Goal: Use online tool/utility: Utilize a website feature to perform a specific function

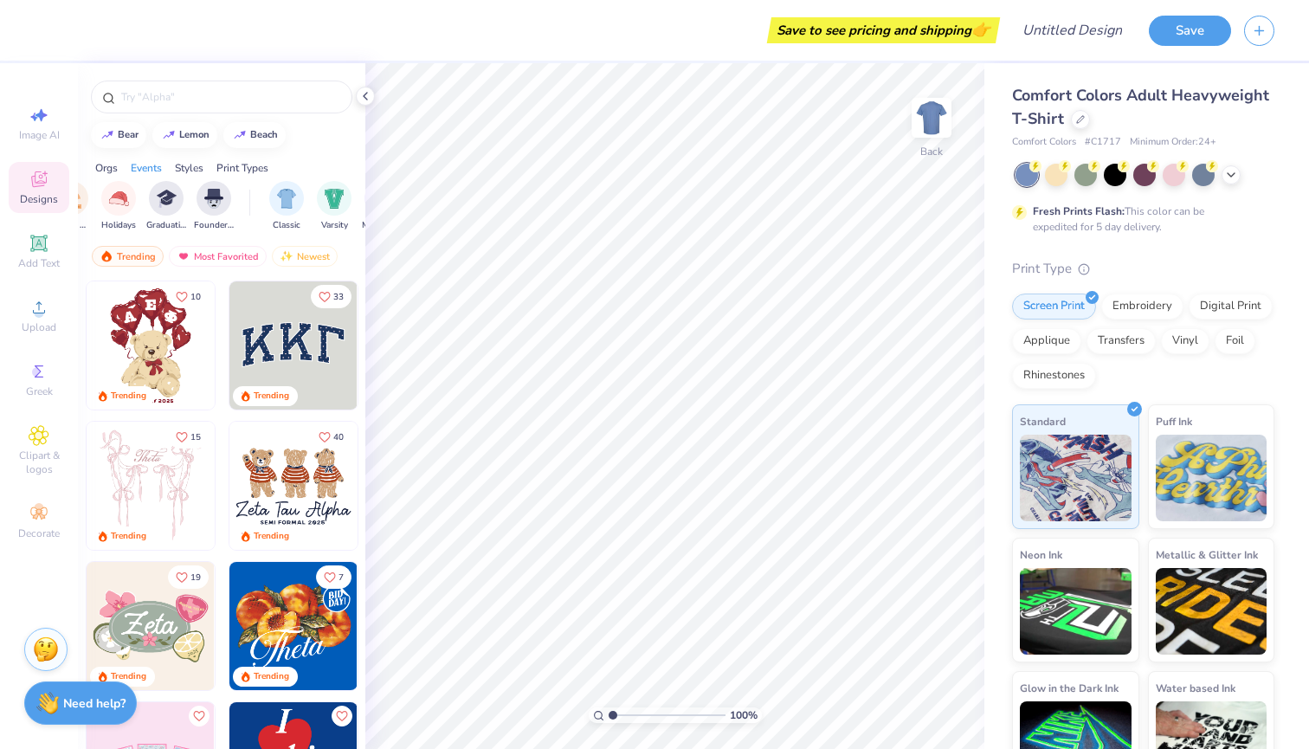
scroll to position [0, 729]
click at [188, 166] on div "Styles" at bounding box center [189, 168] width 29 height 16
click at [36, 377] on icon at bounding box center [39, 371] width 9 height 12
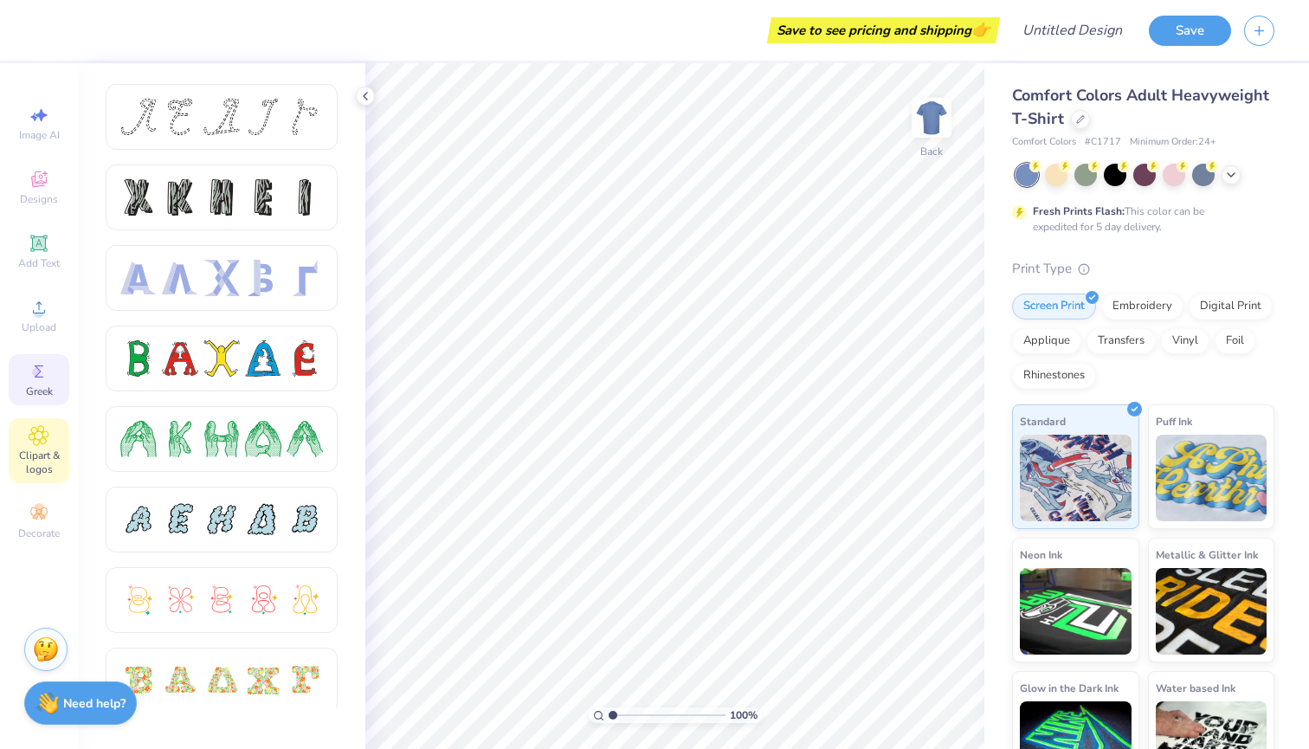
click at [46, 459] on span "Clipart & logos" at bounding box center [39, 462] width 61 height 28
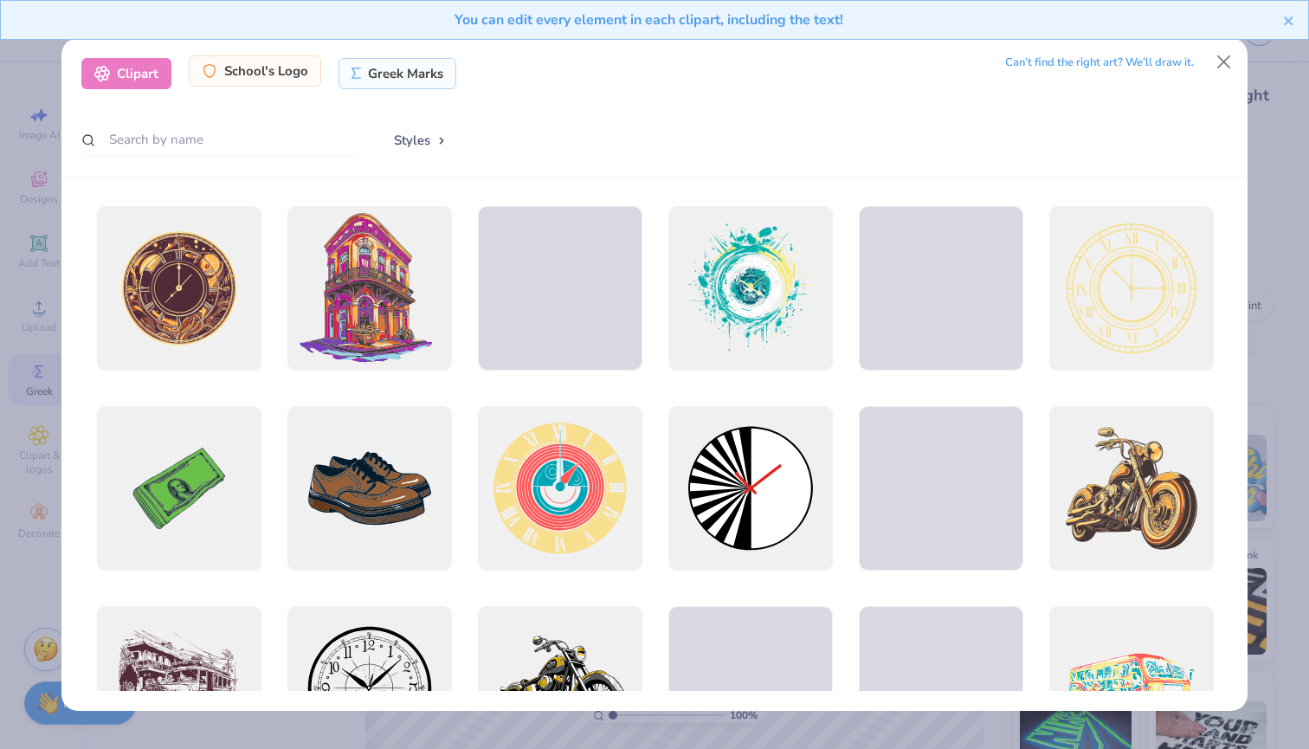
click at [283, 71] on div "School's Logo" at bounding box center [255, 70] width 132 height 31
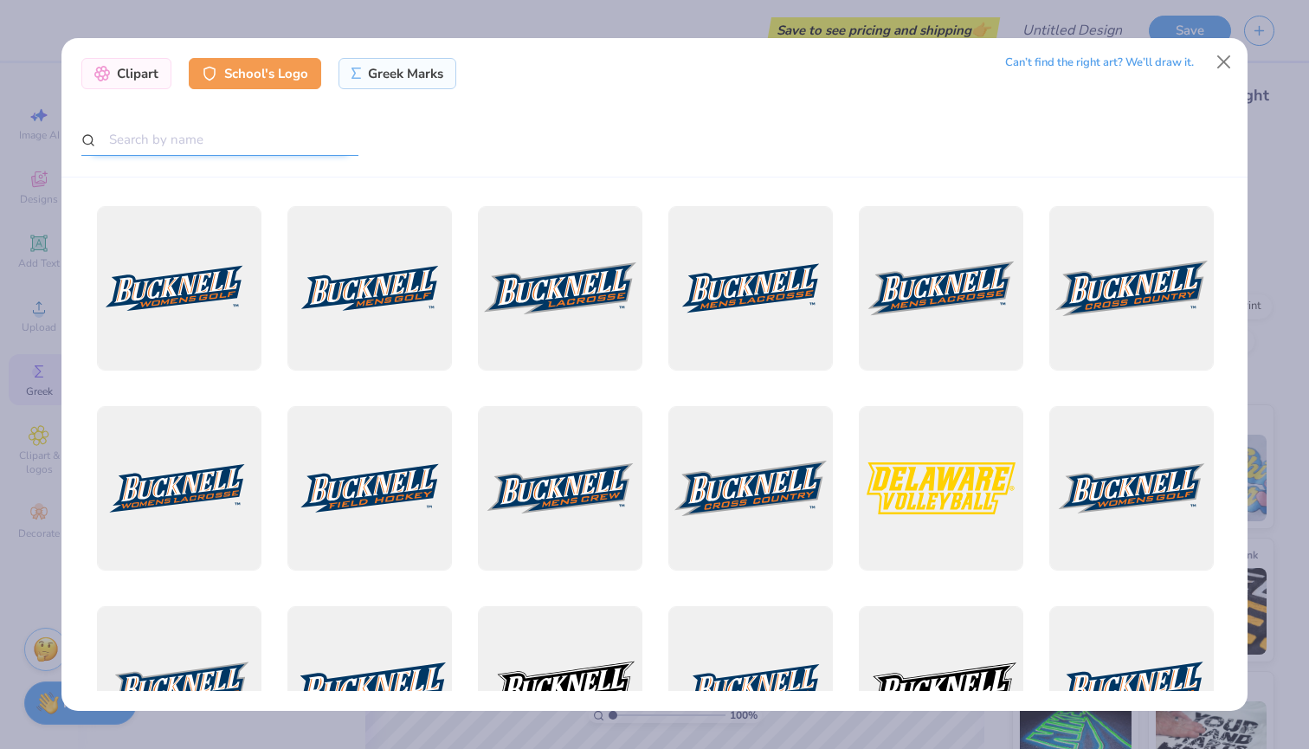
click at [242, 149] on input "text" at bounding box center [219, 140] width 277 height 32
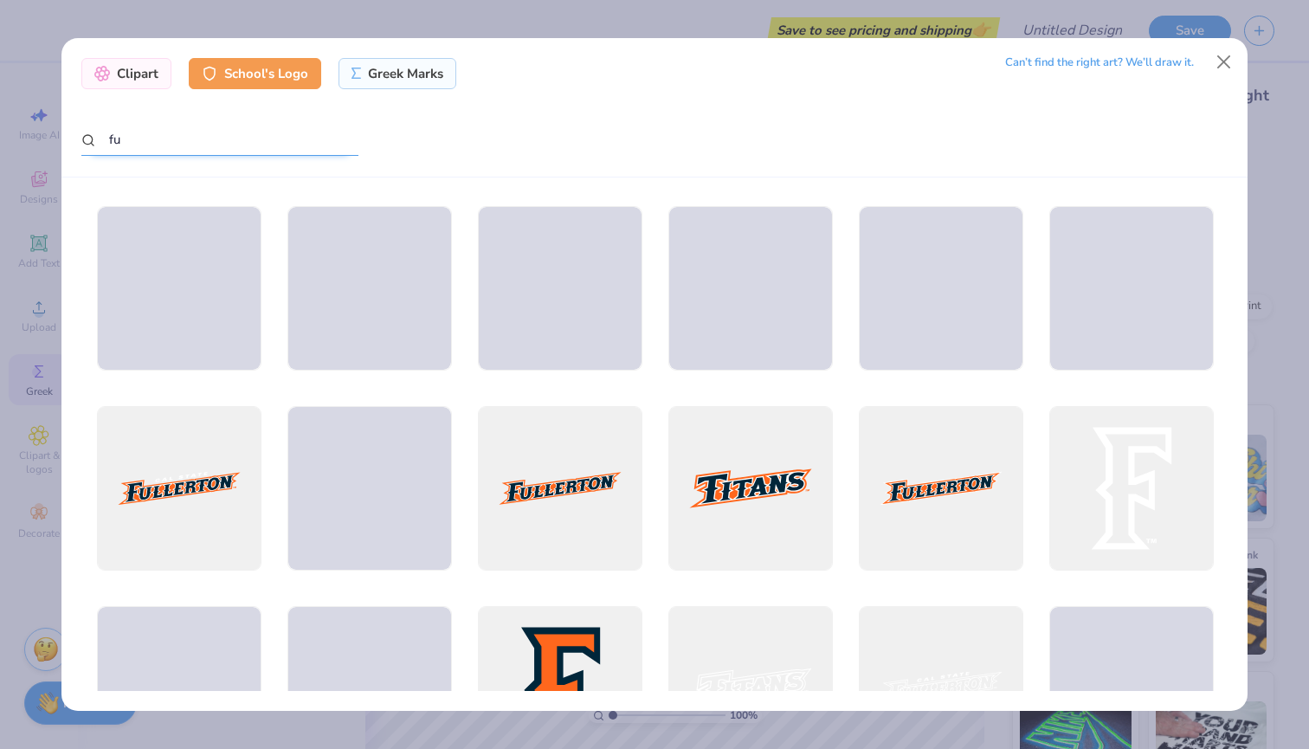
type input "f"
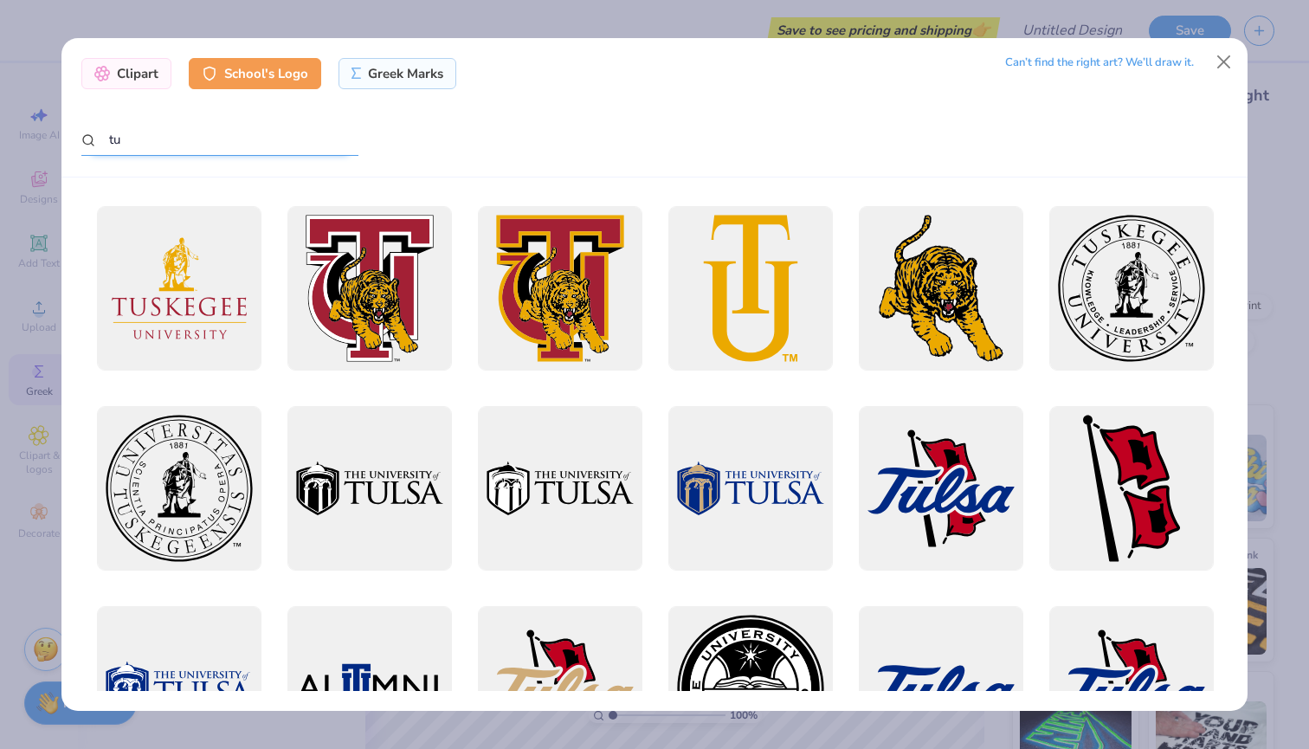
type input "t"
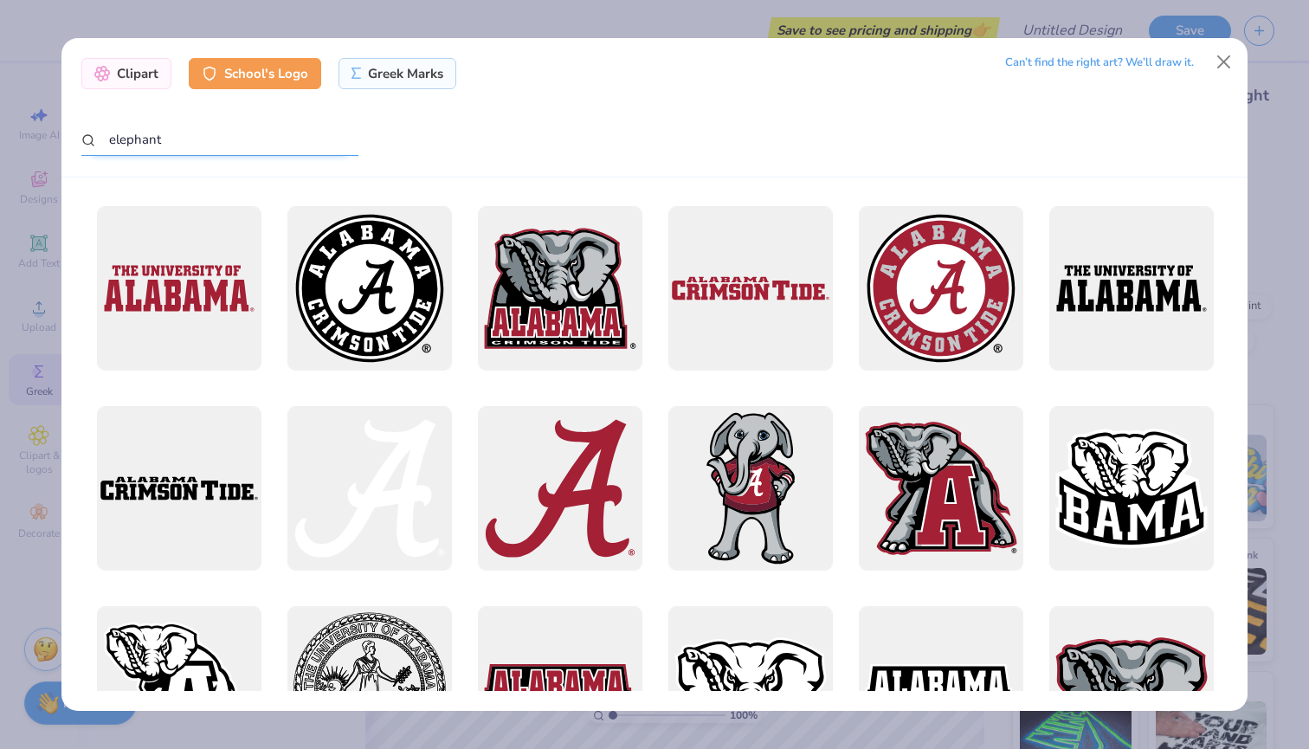
scroll to position [0, 0]
type input "e"
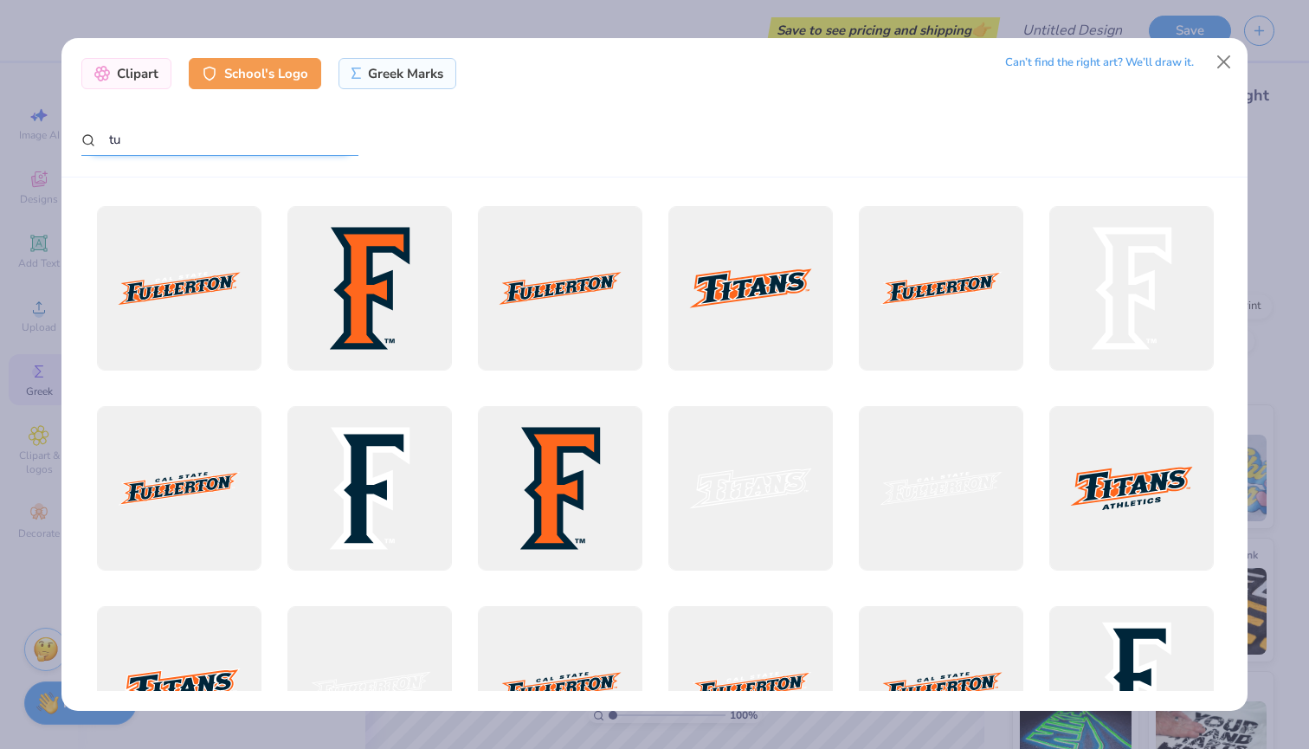
type input "t"
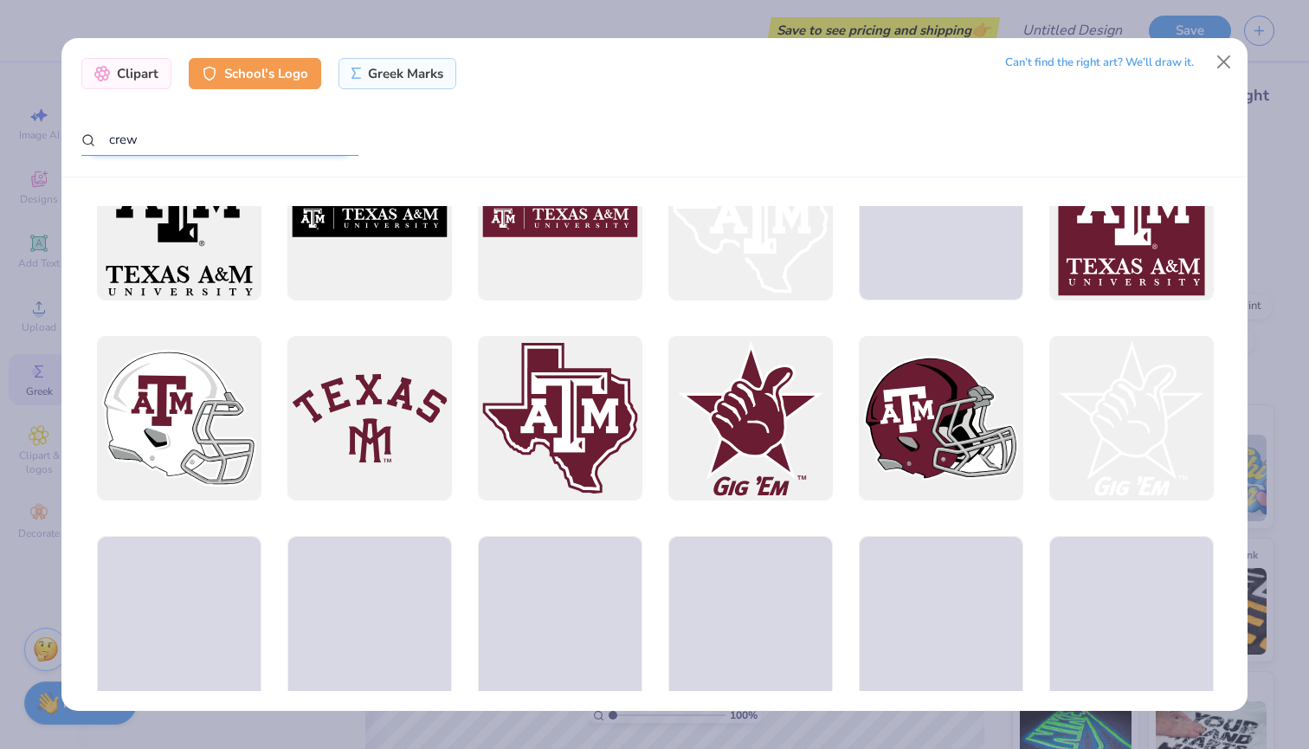
scroll to position [874, 0]
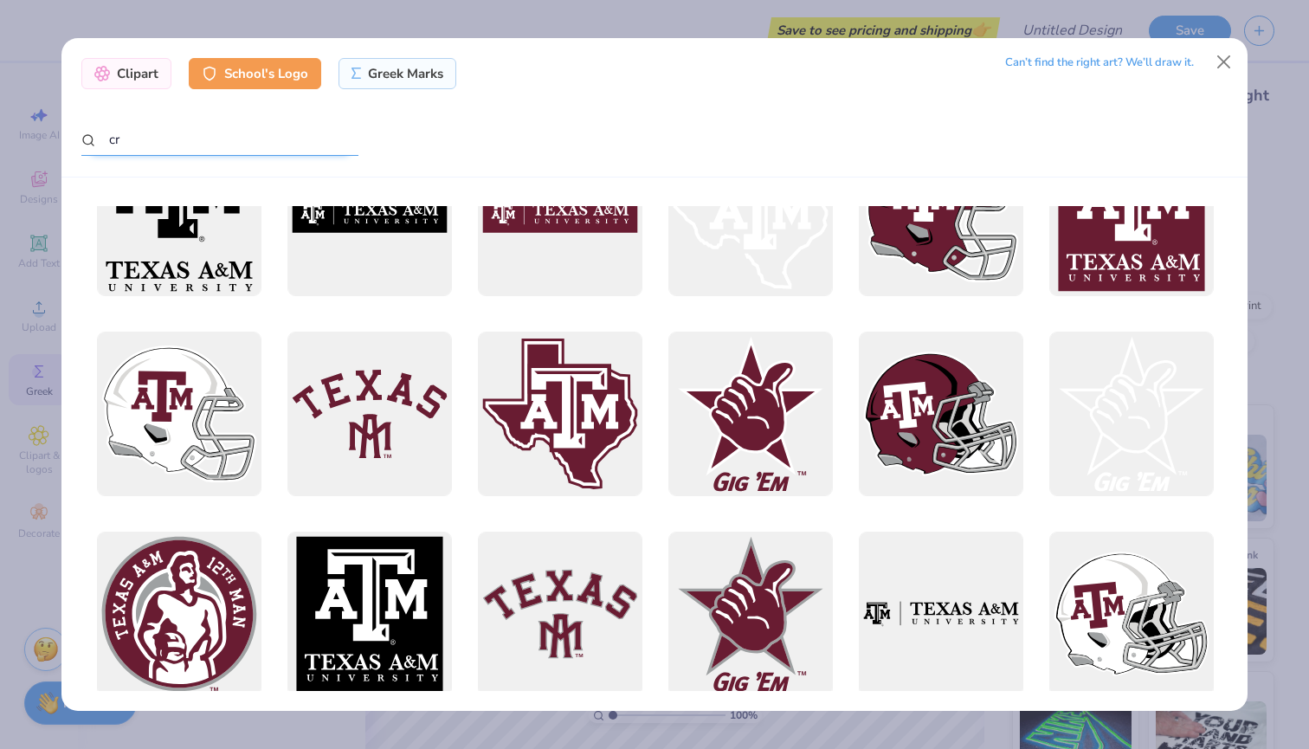
type input "c"
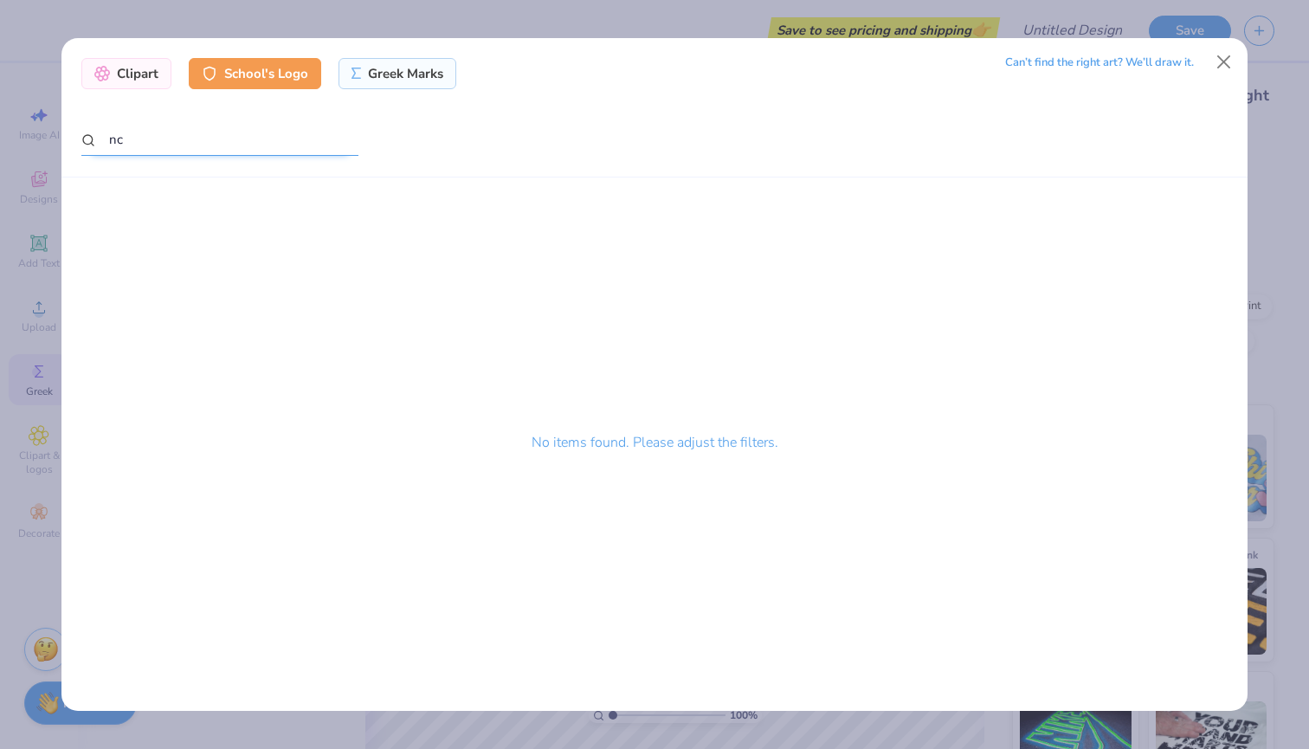
type input "n"
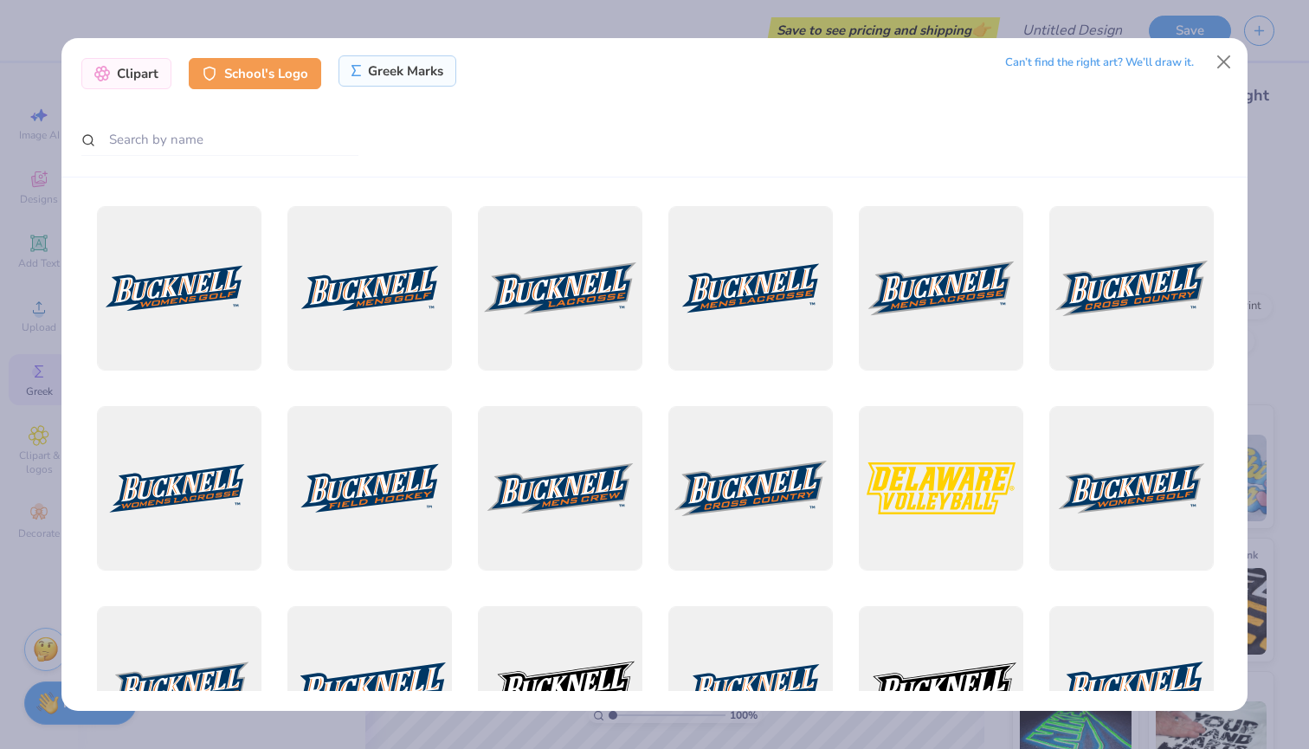
click at [398, 71] on div "Greek Marks" at bounding box center [398, 70] width 119 height 31
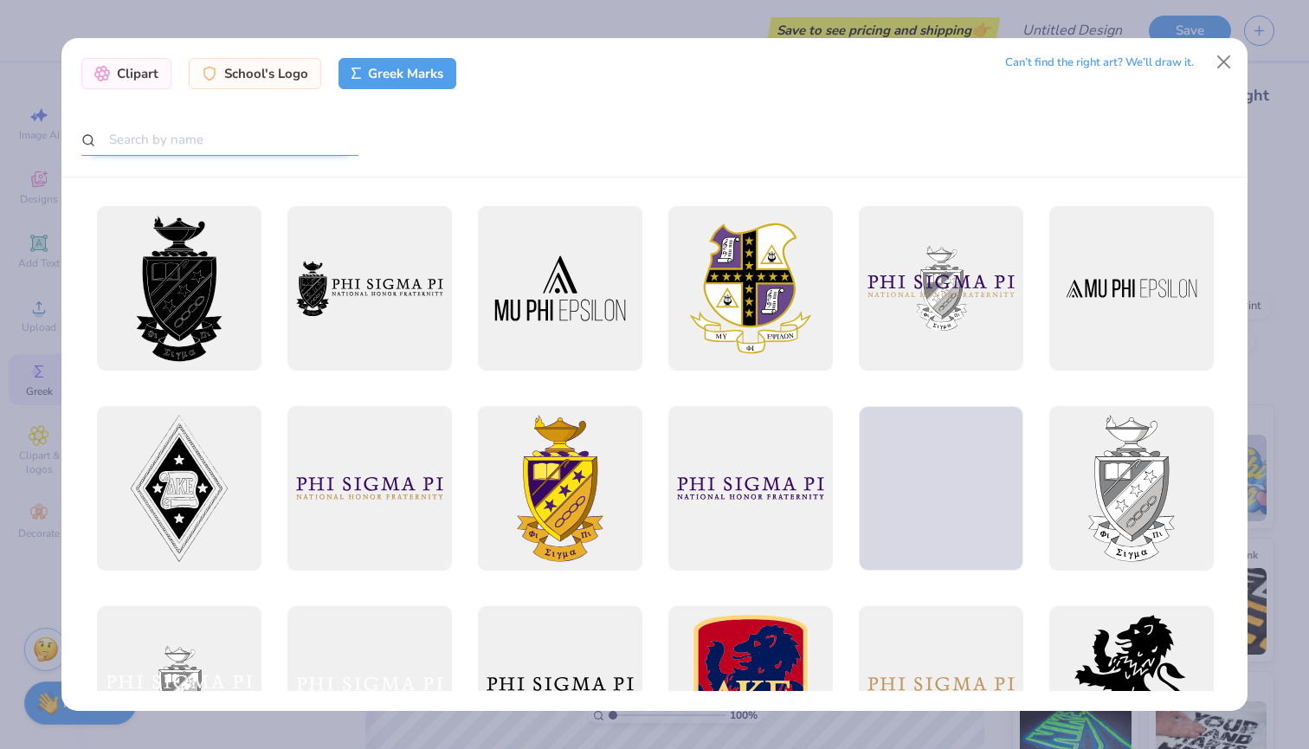
click at [224, 146] on input "text" at bounding box center [219, 140] width 277 height 32
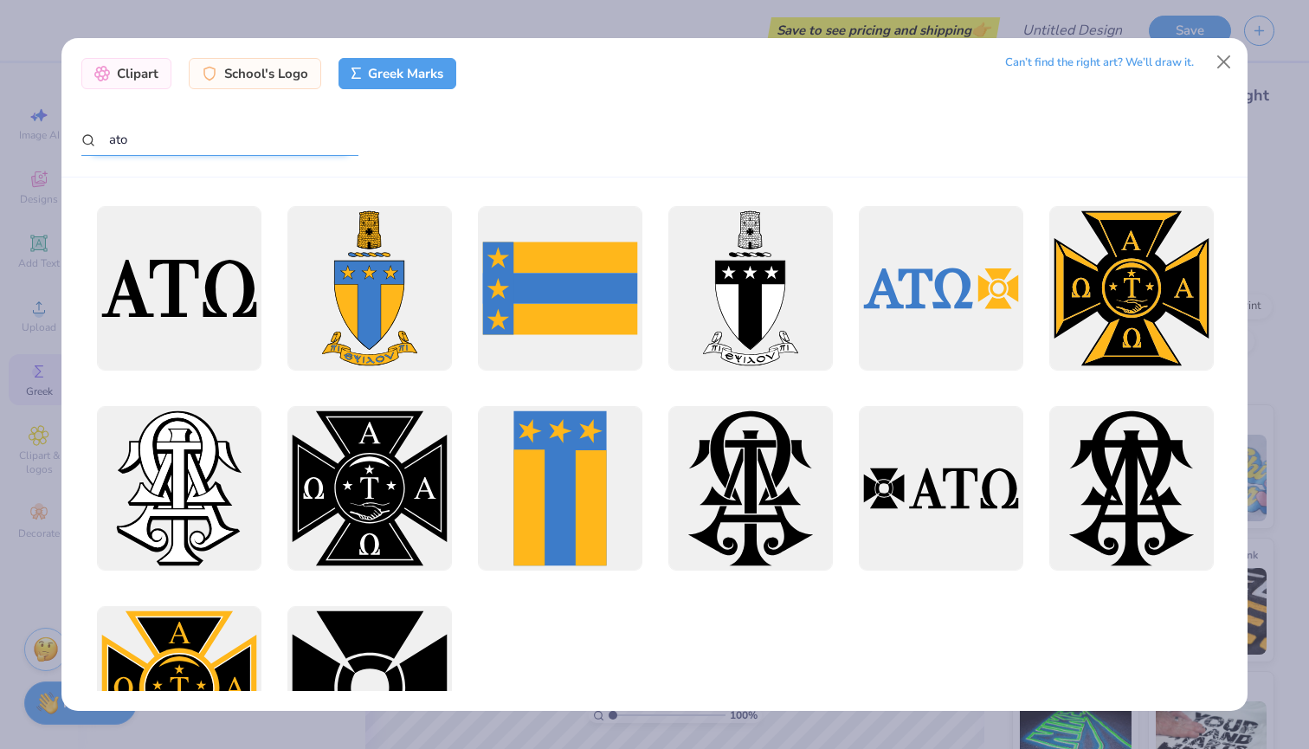
scroll to position [0, 0]
type input "ato"
click at [1216, 57] on button "Close" at bounding box center [1224, 62] width 33 height 33
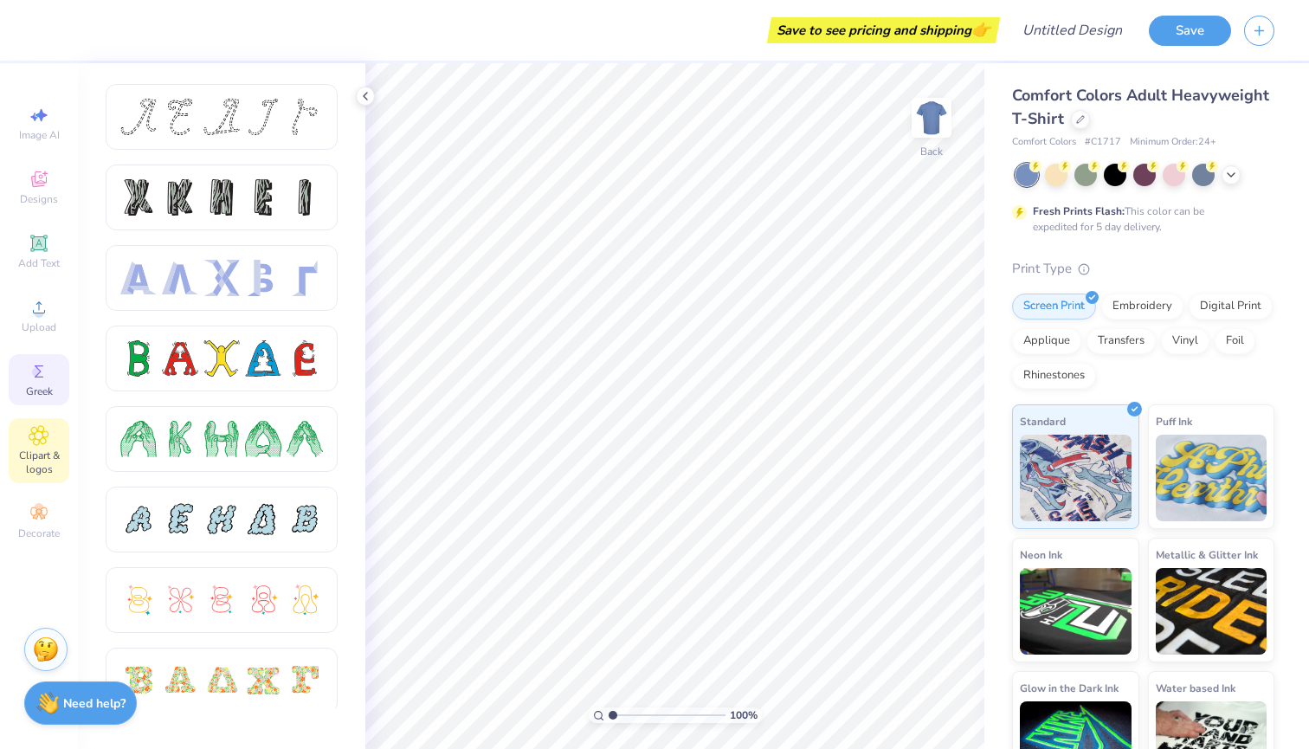
click at [40, 461] on span "Clipart & logos" at bounding box center [39, 462] width 61 height 28
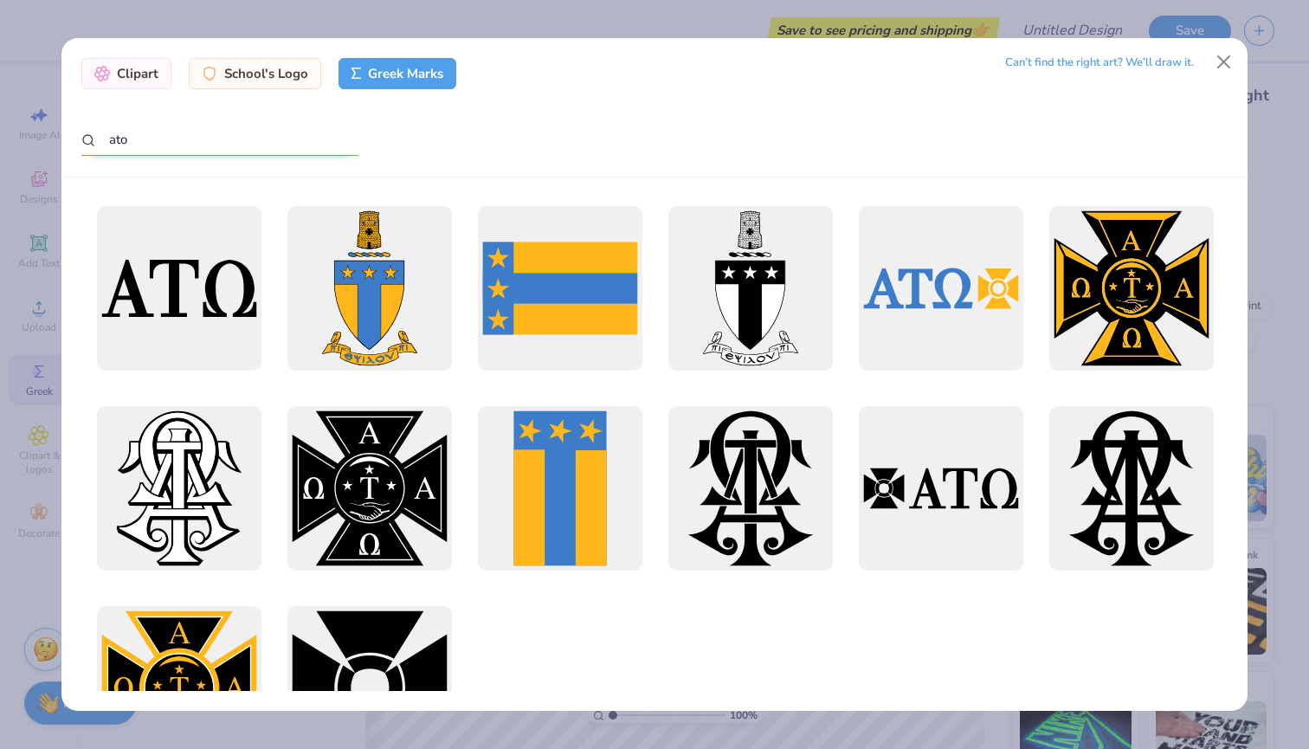
click at [288, 146] on input "ato" at bounding box center [219, 140] width 277 height 32
type input "a"
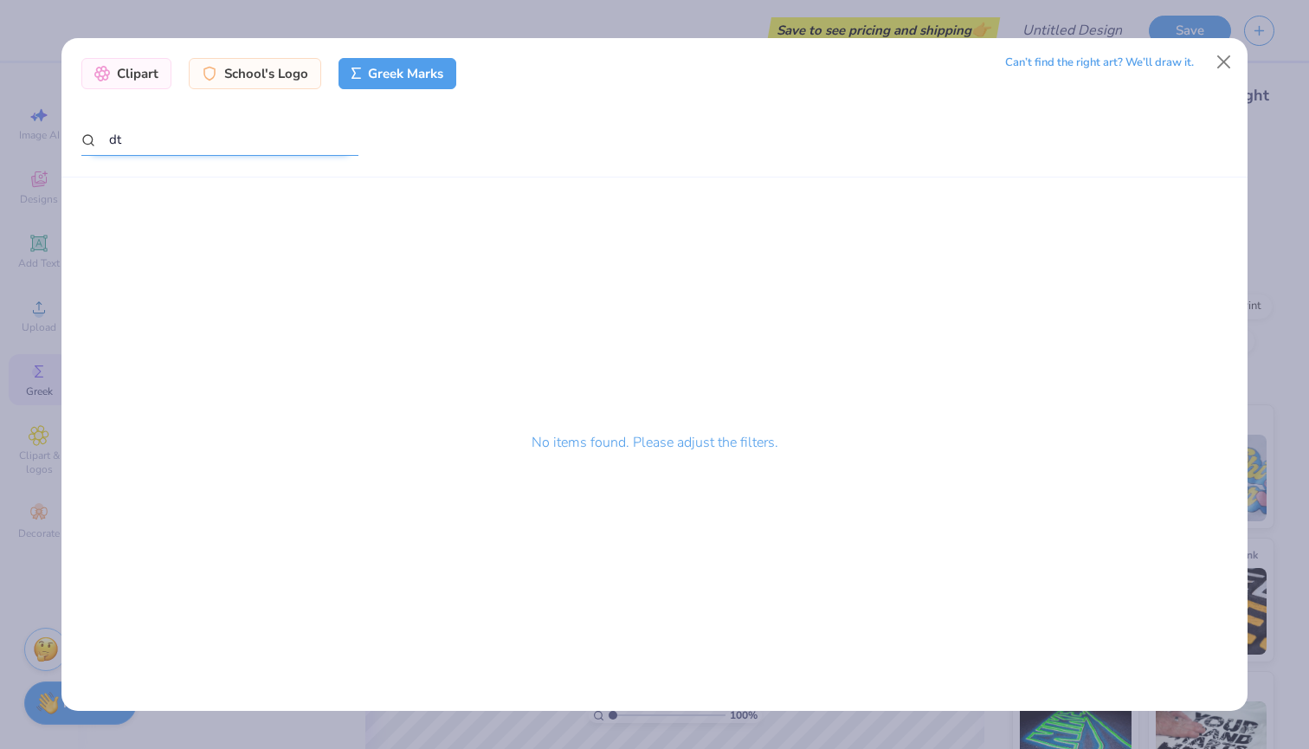
type input "d"
type input "e"
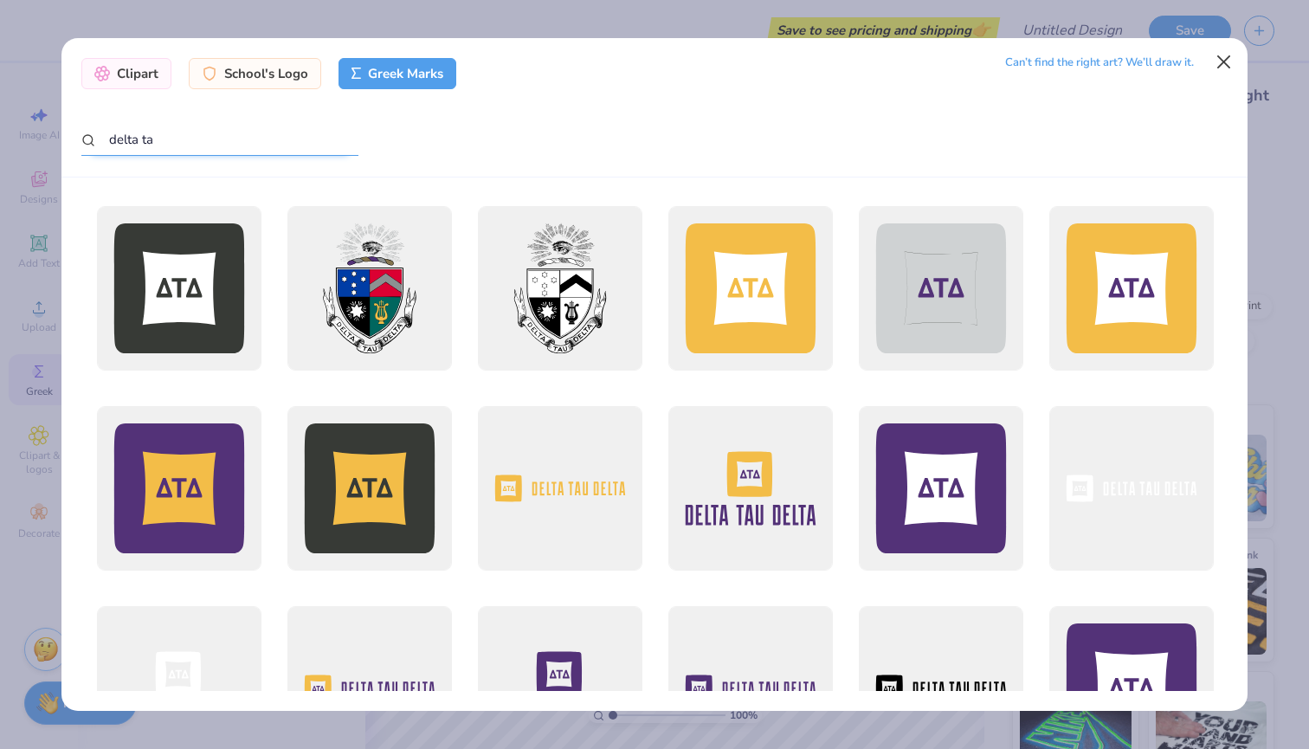
type input "delta ta"
click at [1217, 57] on button "Close" at bounding box center [1224, 62] width 33 height 33
